Goal: Check status

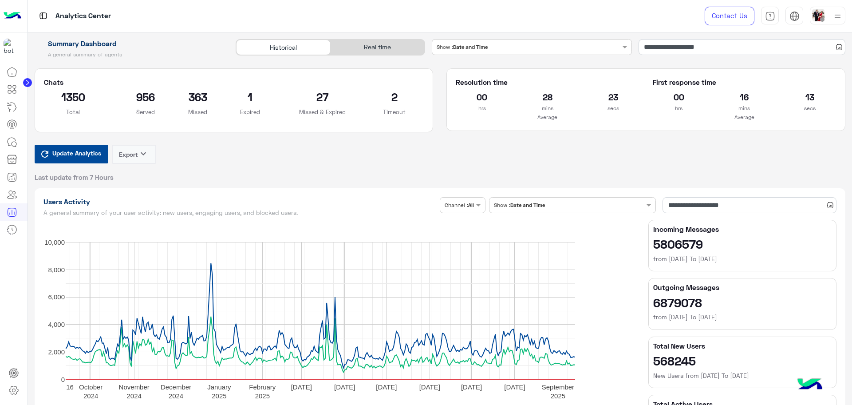
click at [377, 47] on div "Real time" at bounding box center [377, 47] width 94 height 16
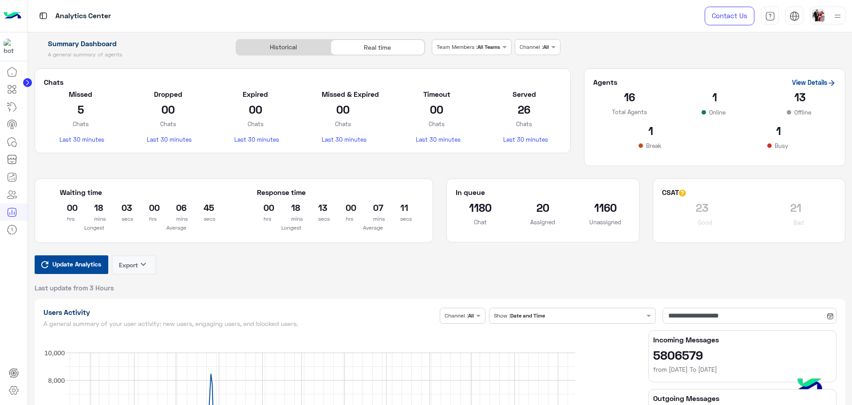
click at [93, 265] on span "Update Analytics" at bounding box center [76, 264] width 53 height 12
click at [83, 260] on span "Update Analytics" at bounding box center [76, 264] width 53 height 12
